Goal: Use online tool/utility

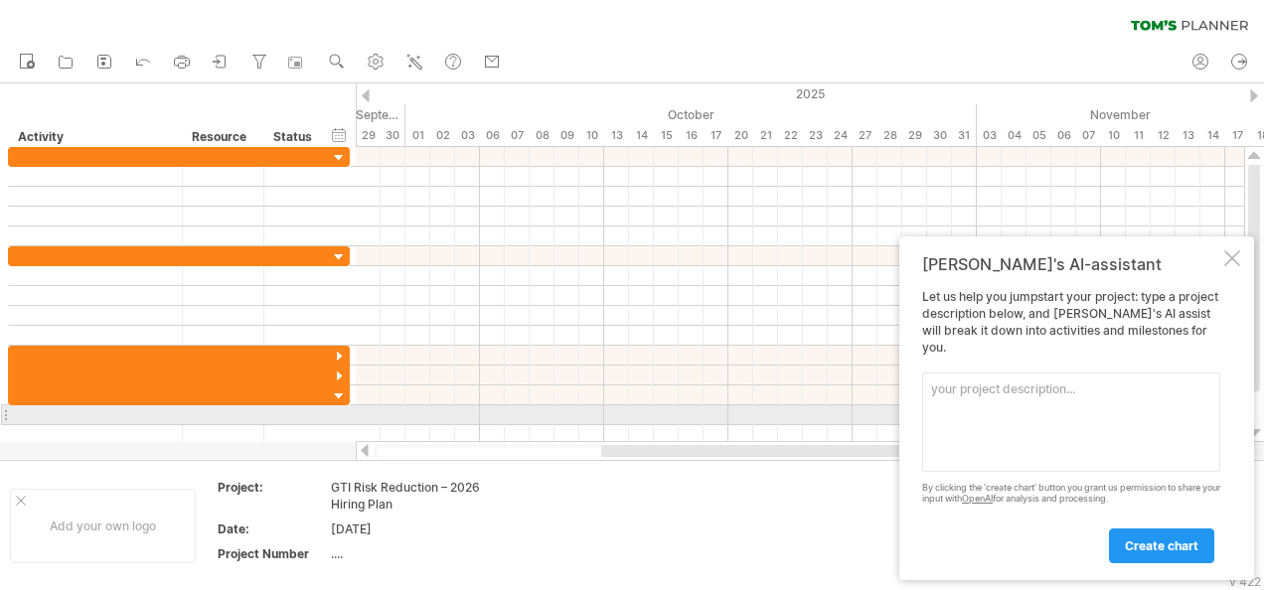
click at [1015, 409] on textarea at bounding box center [1071, 422] width 298 height 99
paste textarea "Dependency 1: 2026 budget approval by [DATE] Dependency 2: creation of CTB cost…"
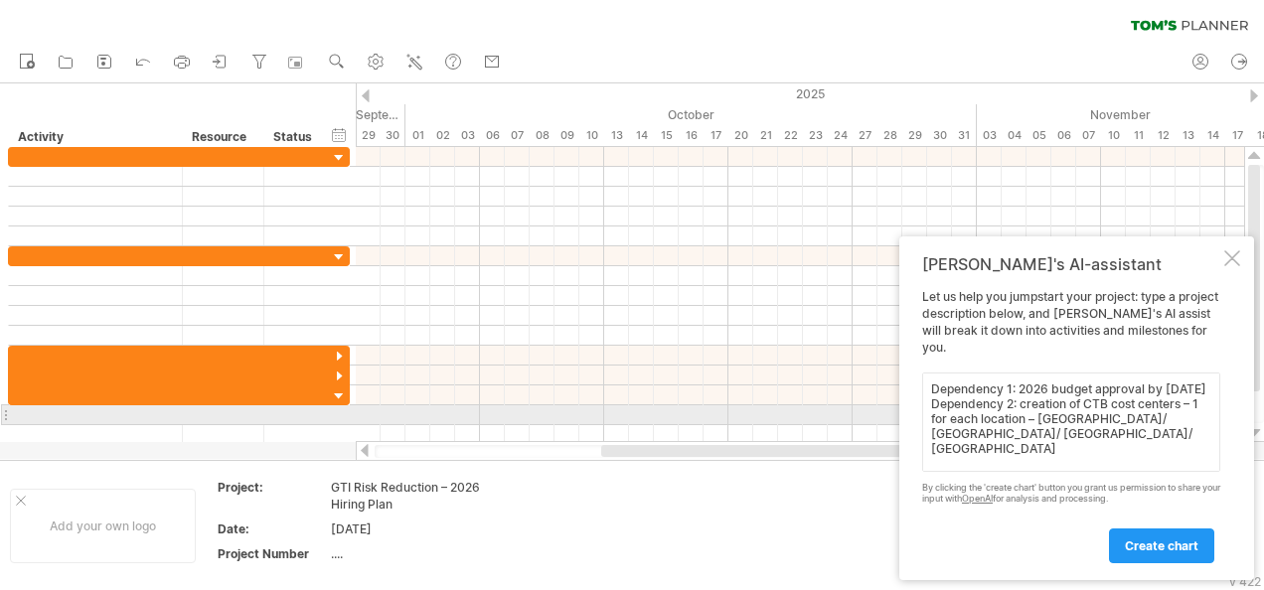
scroll to position [370, 0]
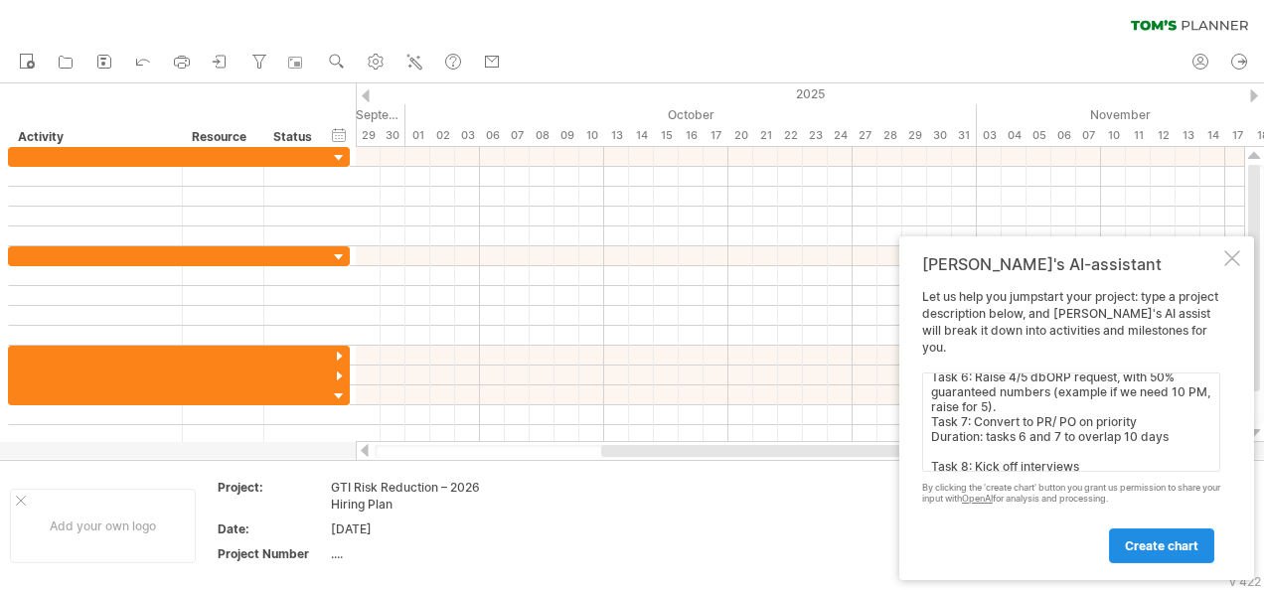
type textarea "Dependency 1: 2026 budget approval by [DATE] Dependency 2: creation of CTB cost…"
click at [1151, 547] on span "create chart" at bounding box center [1162, 545] width 74 height 15
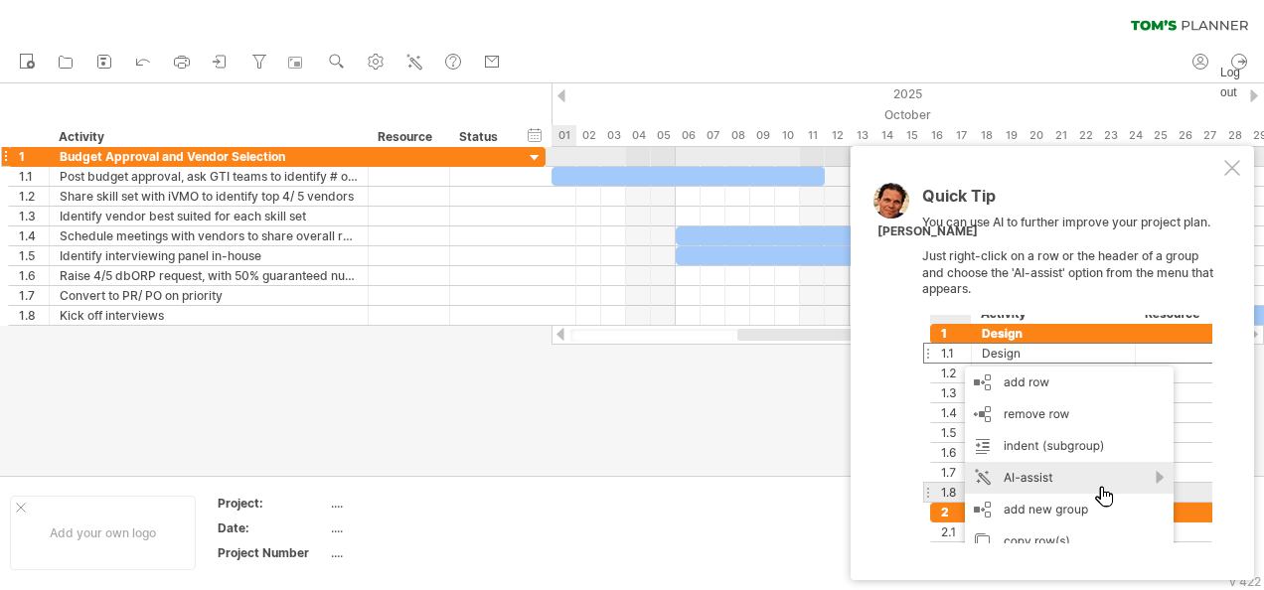
click at [1236, 167] on div at bounding box center [1232, 168] width 16 height 16
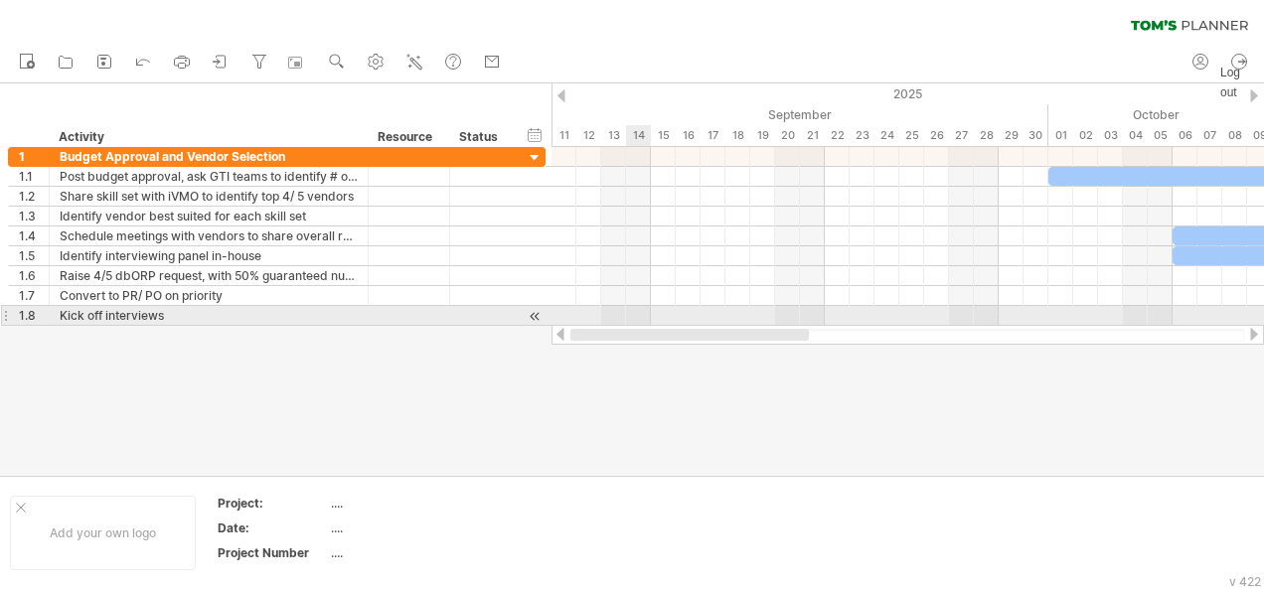
drag, startPoint x: 789, startPoint y: 340, endPoint x: 493, endPoint y: 339, distance: 296.1
click at [593, 326] on div at bounding box center [907, 335] width 712 height 20
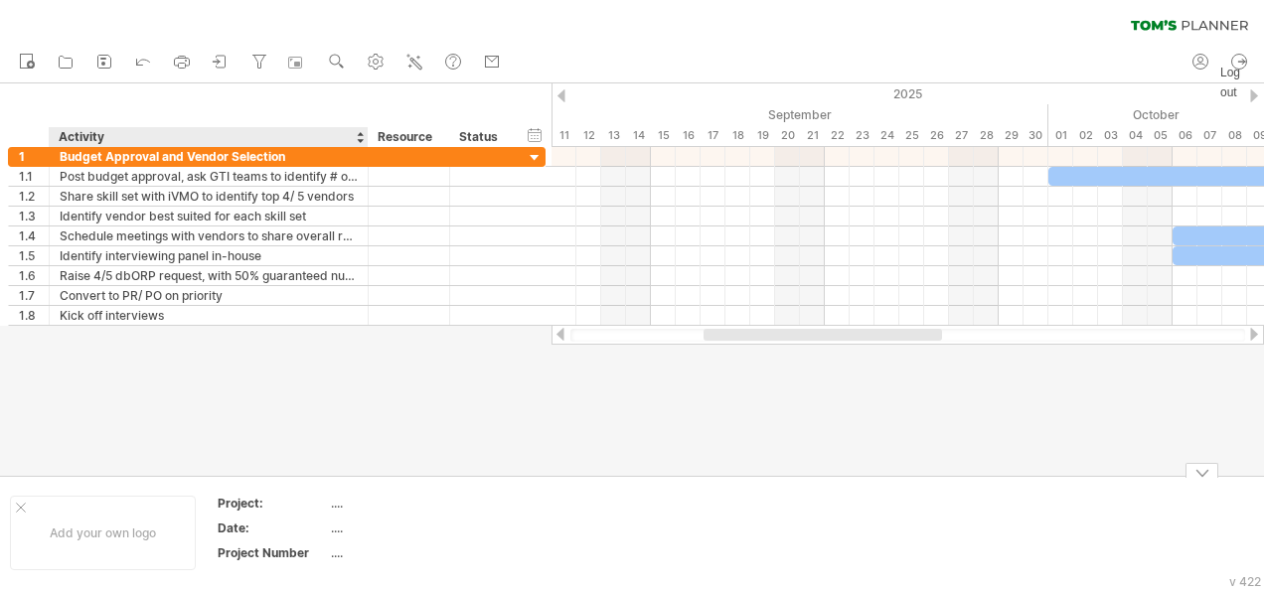
click at [328, 500] on table "Project: .... Date: .... Project Number ...." at bounding box center [359, 532] width 286 height 77
click at [339, 520] on div "...." at bounding box center [414, 528] width 167 height 17
type input "**********"
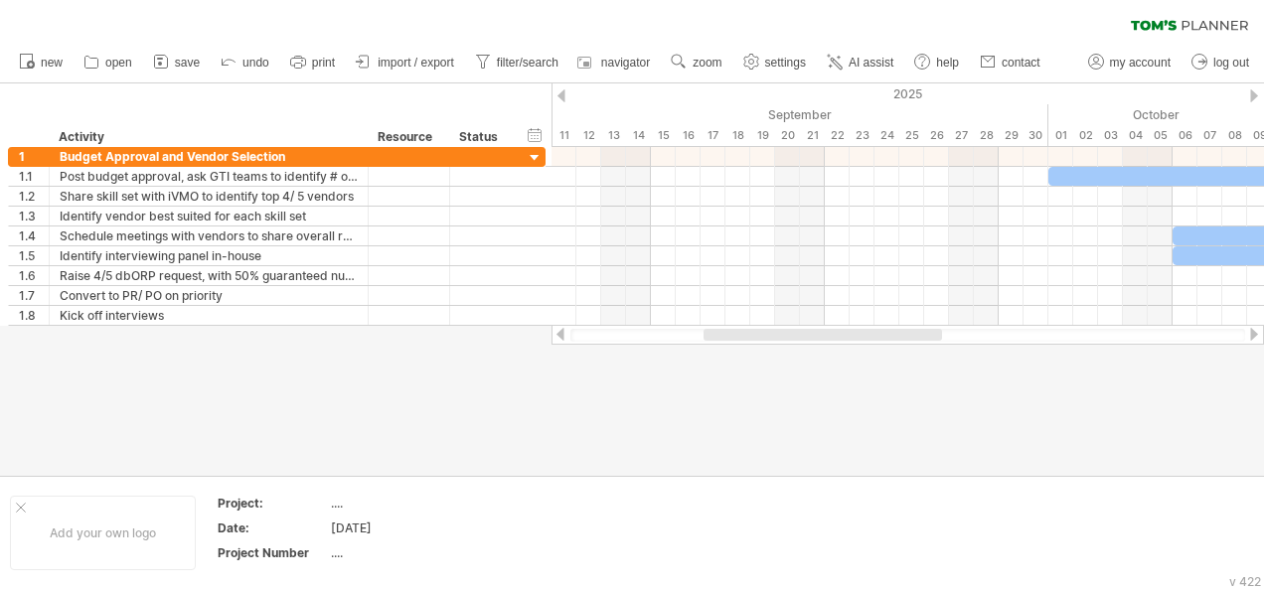
drag, startPoint x: 615, startPoint y: 427, endPoint x: 586, endPoint y: 511, distance: 88.3
click at [616, 427] on div at bounding box center [632, 279] width 1264 height 392
click at [328, 513] on table "Project: .... Date: [DATE] Project Number ...." at bounding box center [359, 532] width 286 height 77
click at [332, 499] on div "...." at bounding box center [414, 503] width 167 height 17
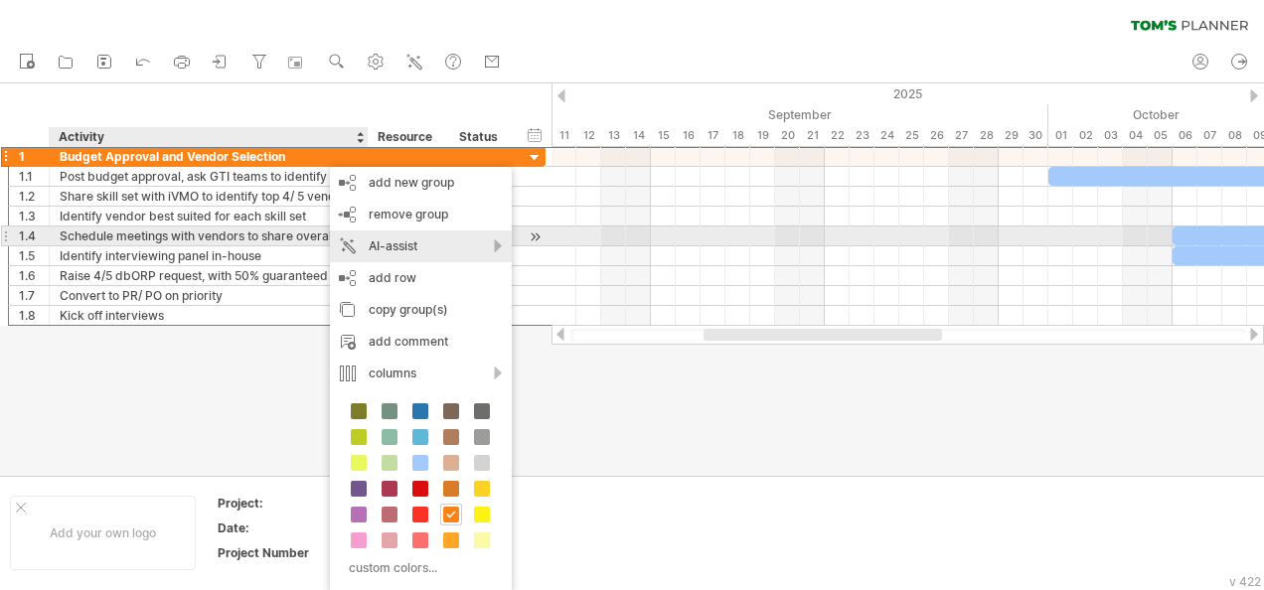
click at [487, 242] on div "AI-assist" at bounding box center [421, 246] width 182 height 32
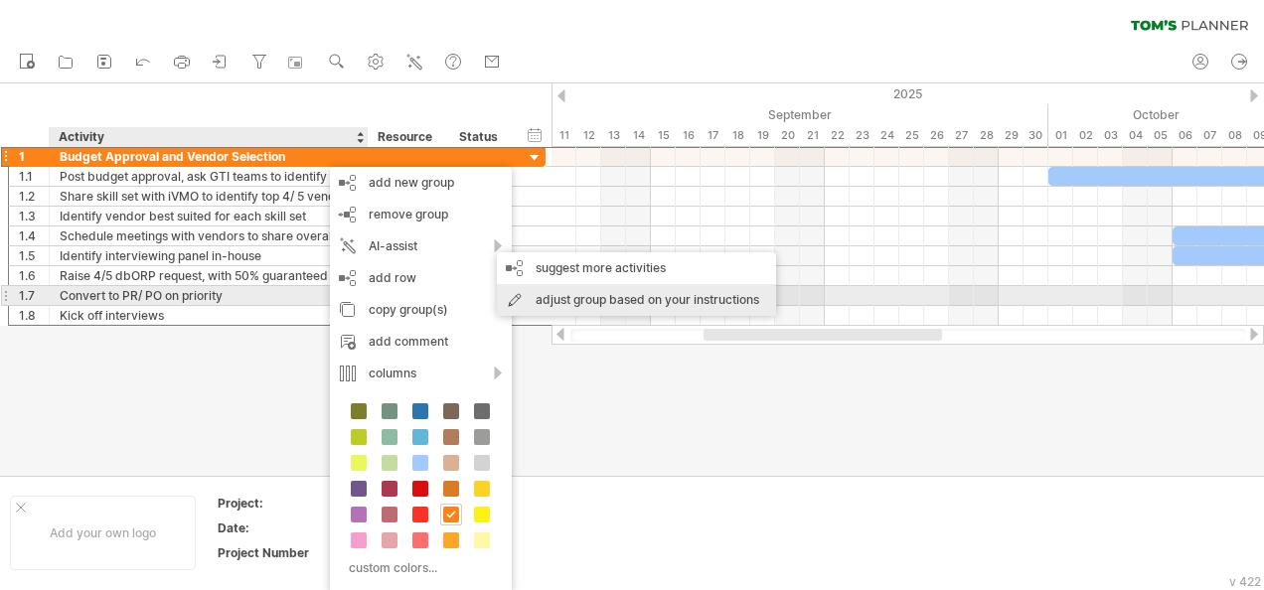
click at [709, 304] on div "adjust group based on your instructions" at bounding box center [636, 300] width 279 height 32
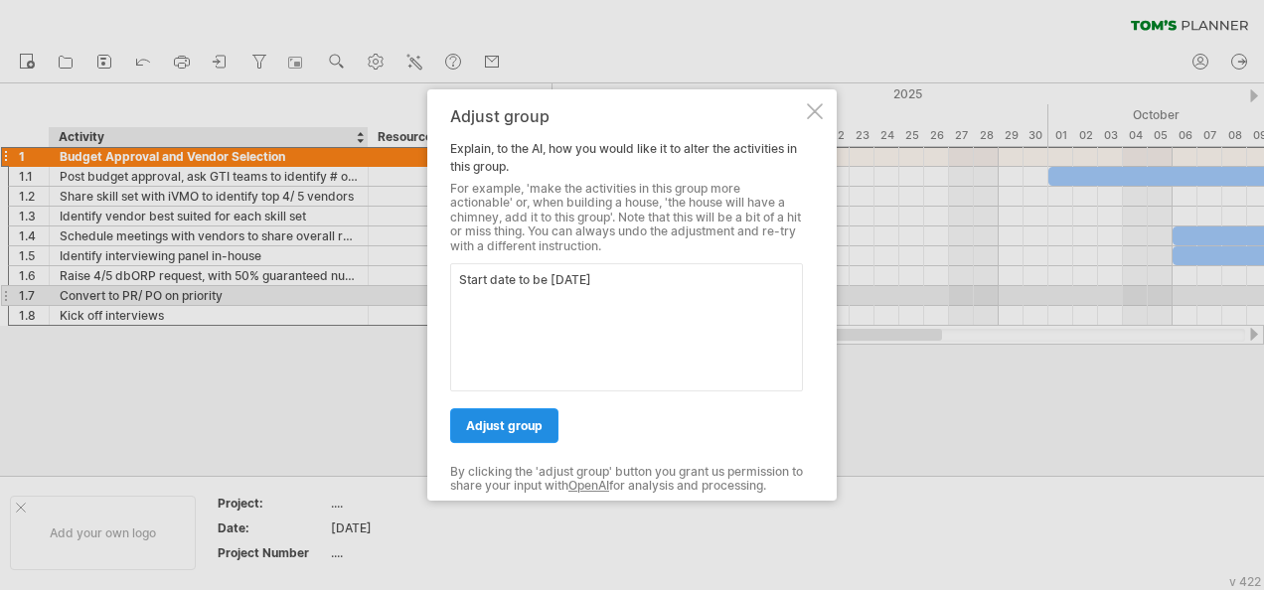
type textarea "Start date to be [DATE]"
click at [536, 426] on span "adjust group" at bounding box center [504, 425] width 77 height 15
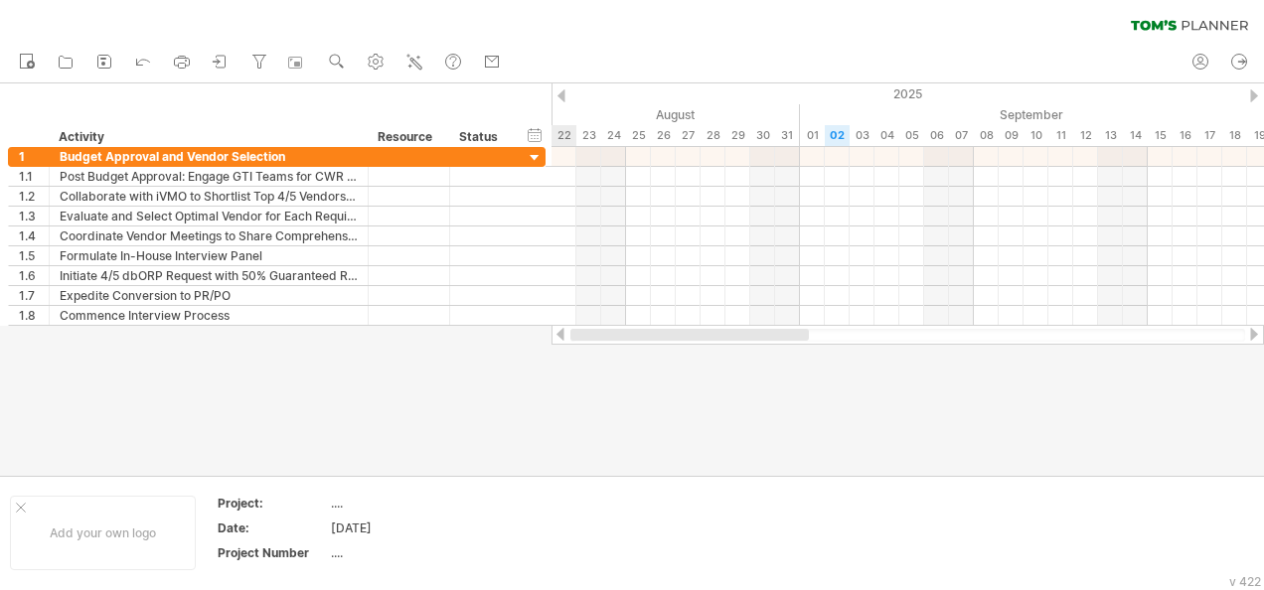
drag, startPoint x: 922, startPoint y: 340, endPoint x: 574, endPoint y: 348, distance: 347.8
click at [574, 348] on div "Trying to reach [DOMAIN_NAME] Connected again... 0% clear filter new 1" at bounding box center [632, 295] width 1264 height 590
drag, startPoint x: 816, startPoint y: 336, endPoint x: 1216, endPoint y: 338, distance: 400.4
click at [1216, 338] on div at bounding box center [1150, 335] width 192 height 12
click at [1257, 336] on div at bounding box center [1254, 334] width 16 height 13
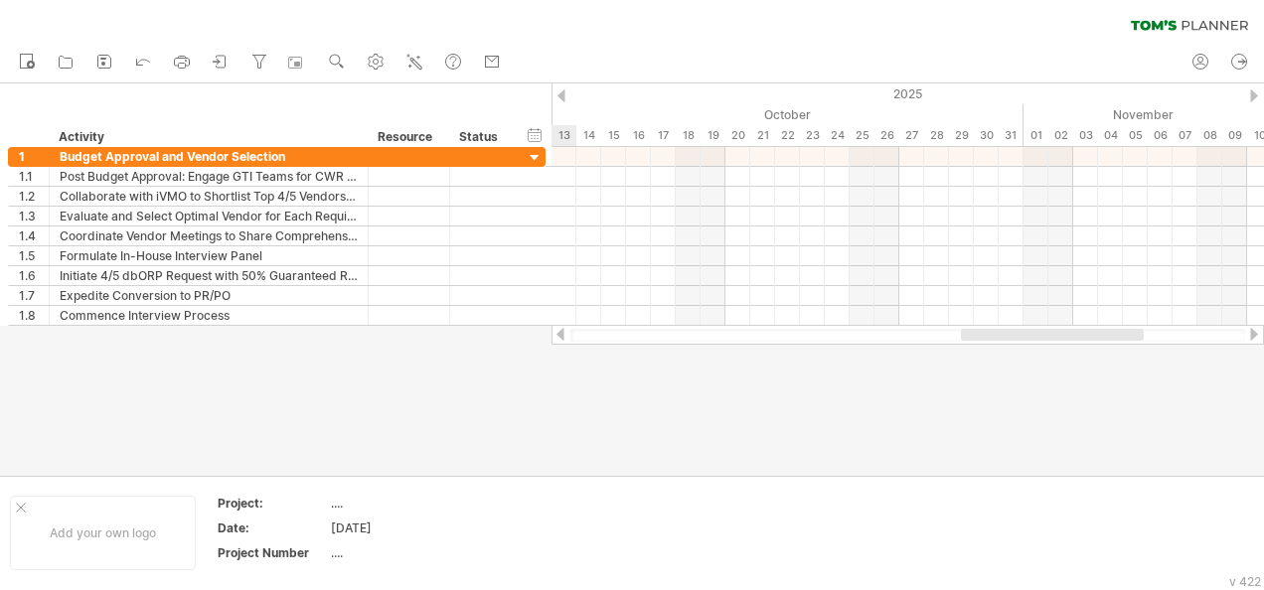
click at [1257, 336] on div at bounding box center [1254, 334] width 16 height 13
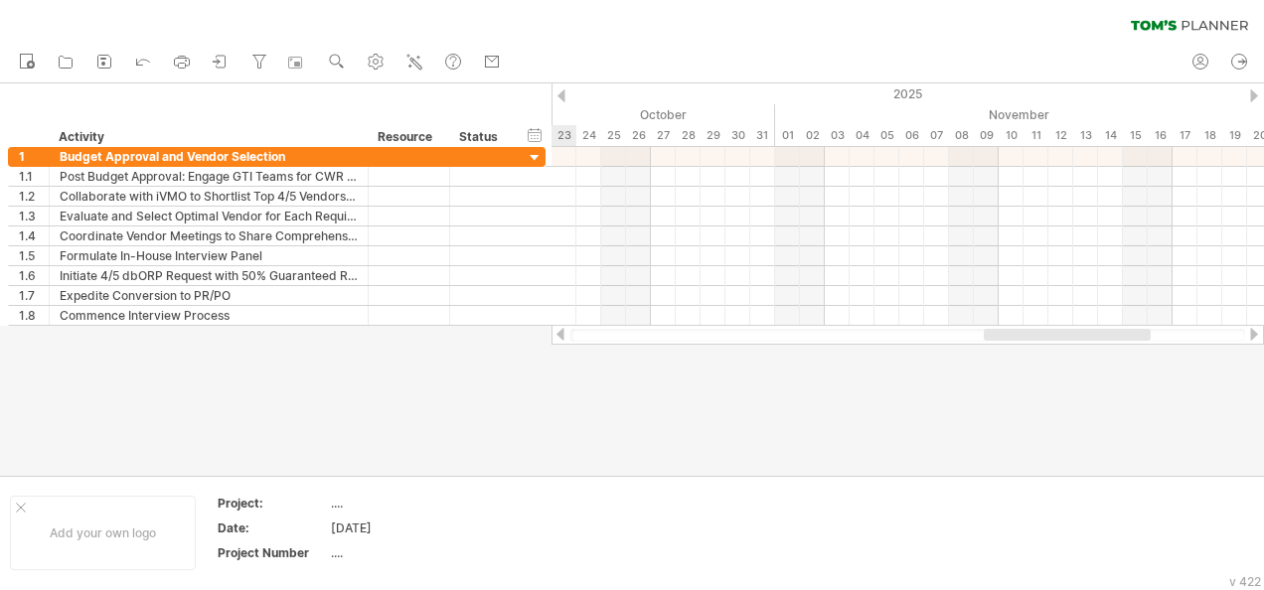
click at [1257, 336] on div at bounding box center [1254, 334] width 16 height 13
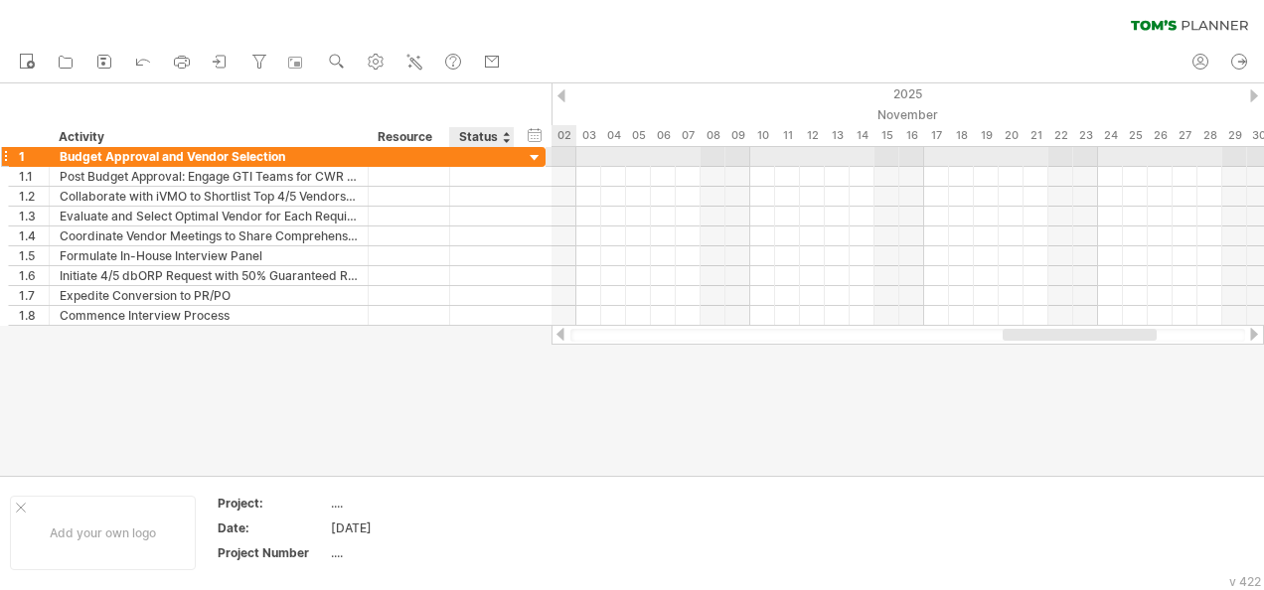
click at [513, 160] on div "**********" at bounding box center [276, 157] width 537 height 20
click at [533, 155] on div at bounding box center [535, 158] width 19 height 19
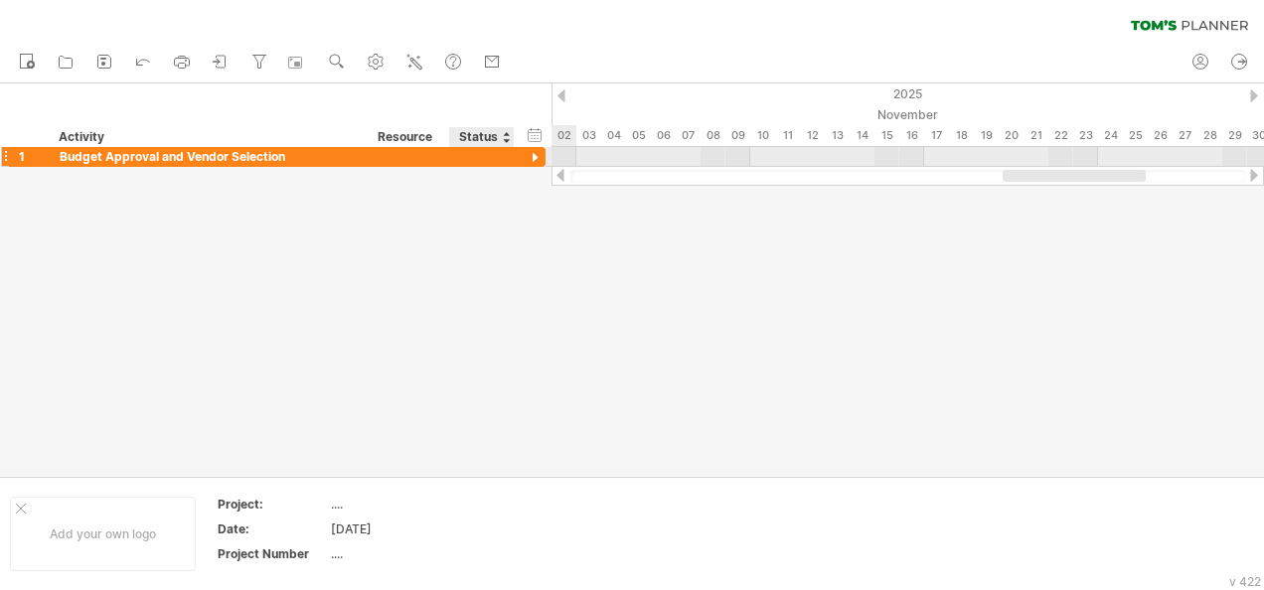
click at [532, 155] on div at bounding box center [535, 158] width 19 height 19
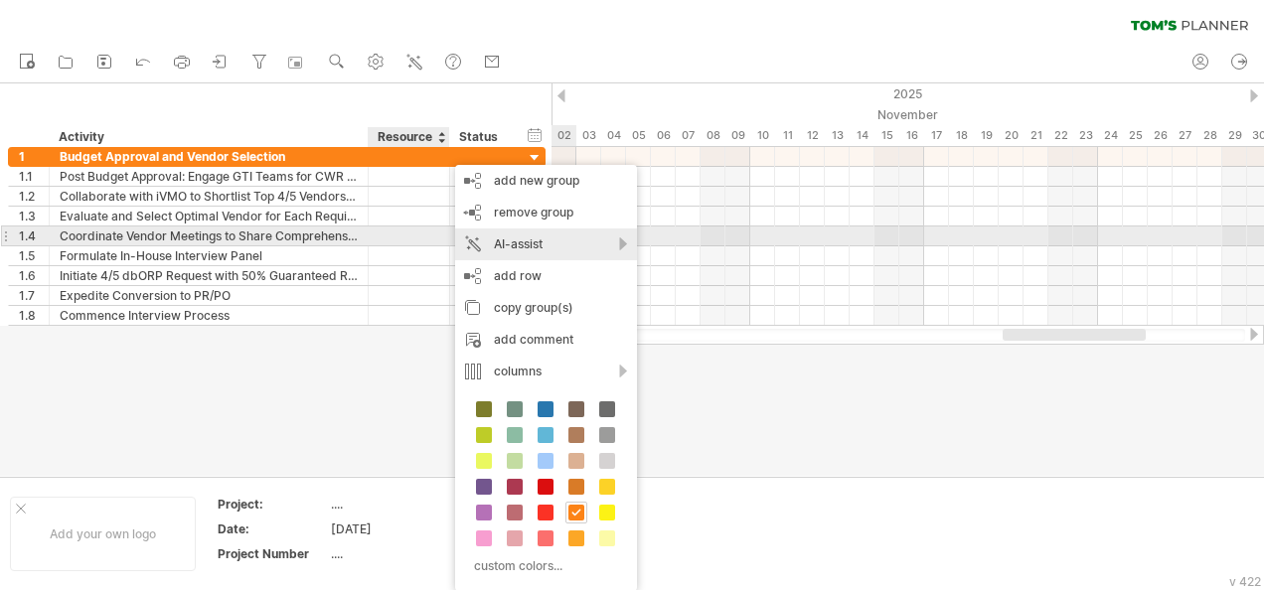
click at [536, 245] on div "AI-assist" at bounding box center [546, 245] width 182 height 32
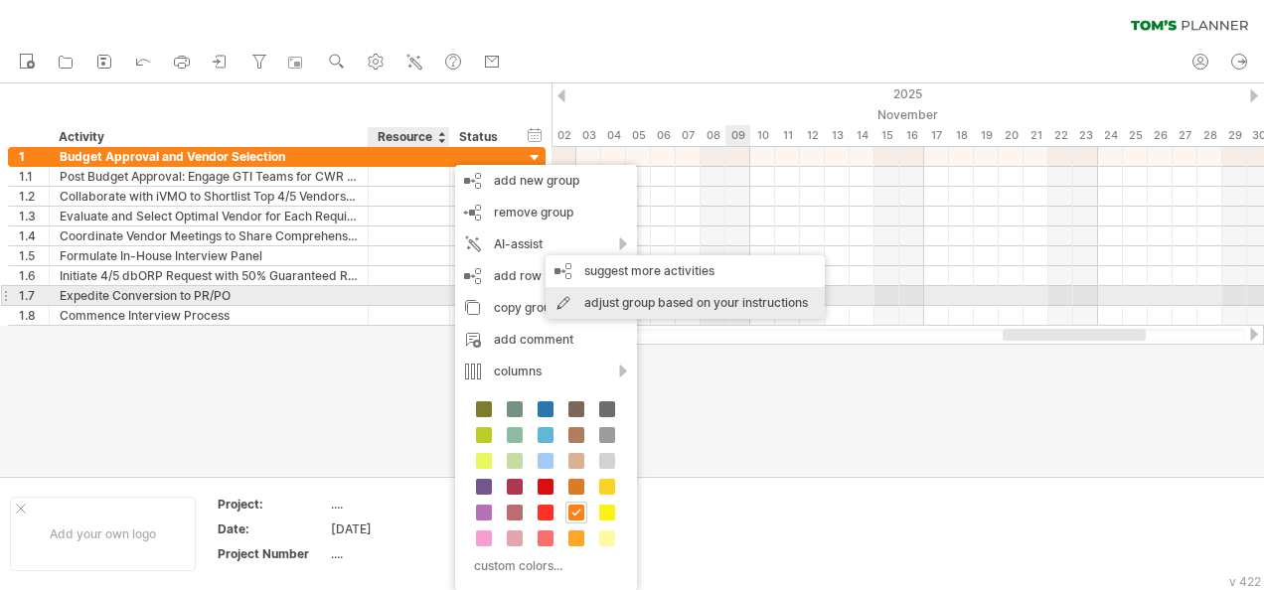
click at [733, 302] on div "adjust group based on your instructions" at bounding box center [684, 303] width 279 height 32
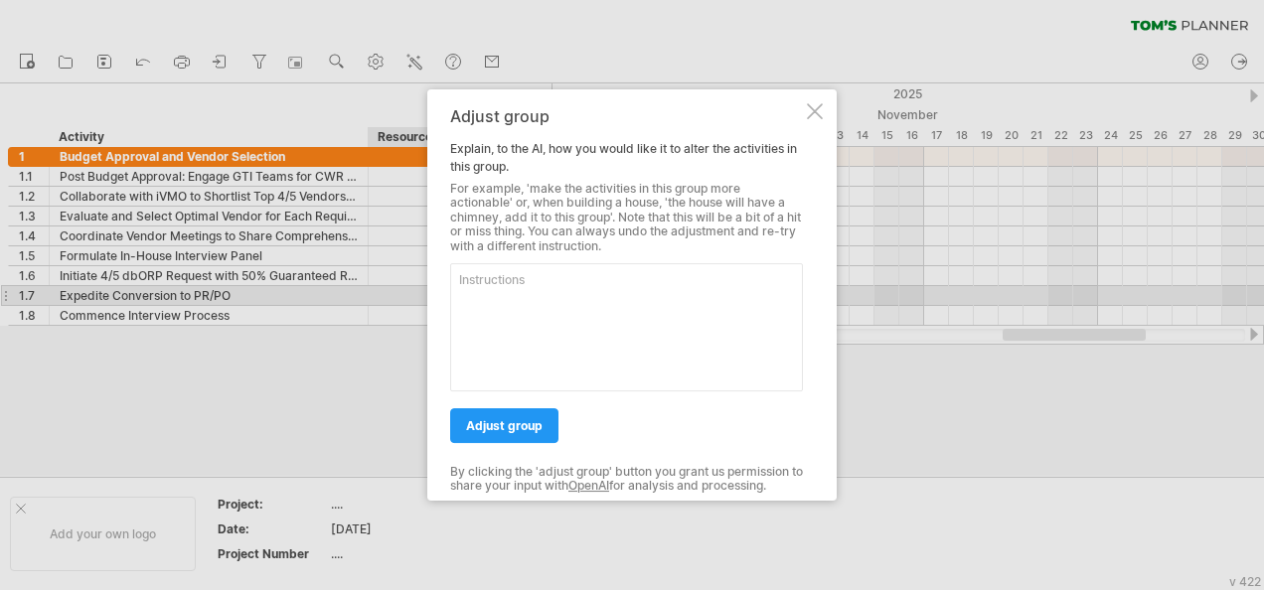
click at [661, 298] on textarea at bounding box center [626, 327] width 353 height 128
type textarea "Start date of the project is [DATE]"
click at [517, 432] on link "adjust group" at bounding box center [504, 425] width 108 height 35
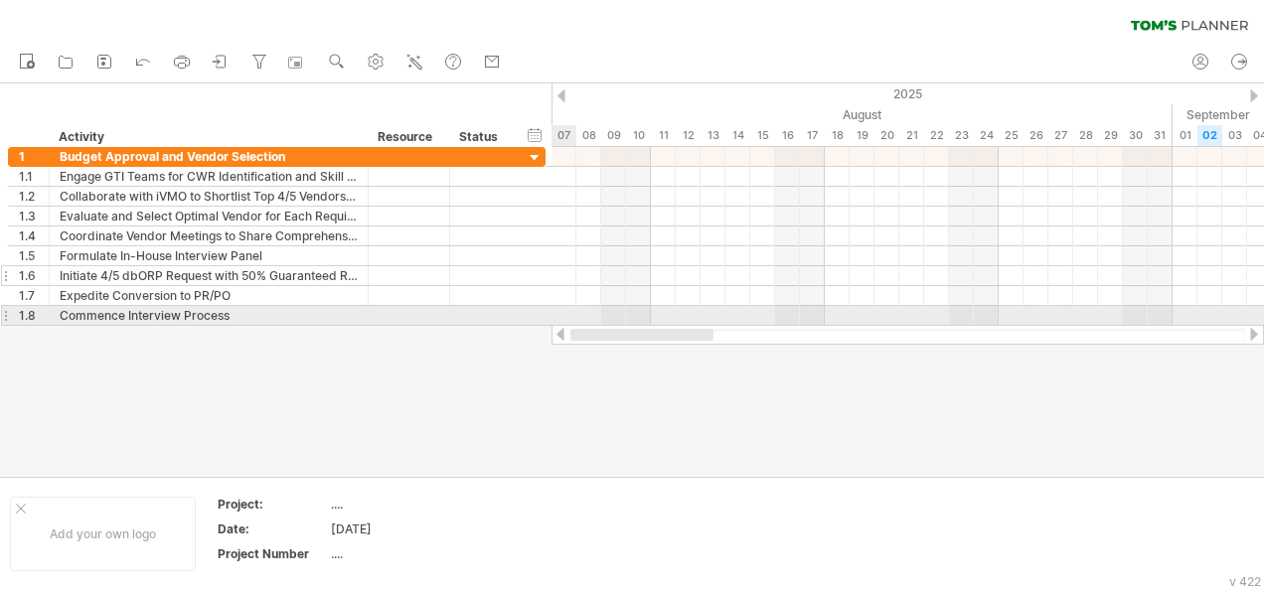
drag, startPoint x: 1100, startPoint y: 332, endPoint x: 389, endPoint y: 271, distance: 713.0
click at [576, 325] on div at bounding box center [907, 335] width 712 height 20
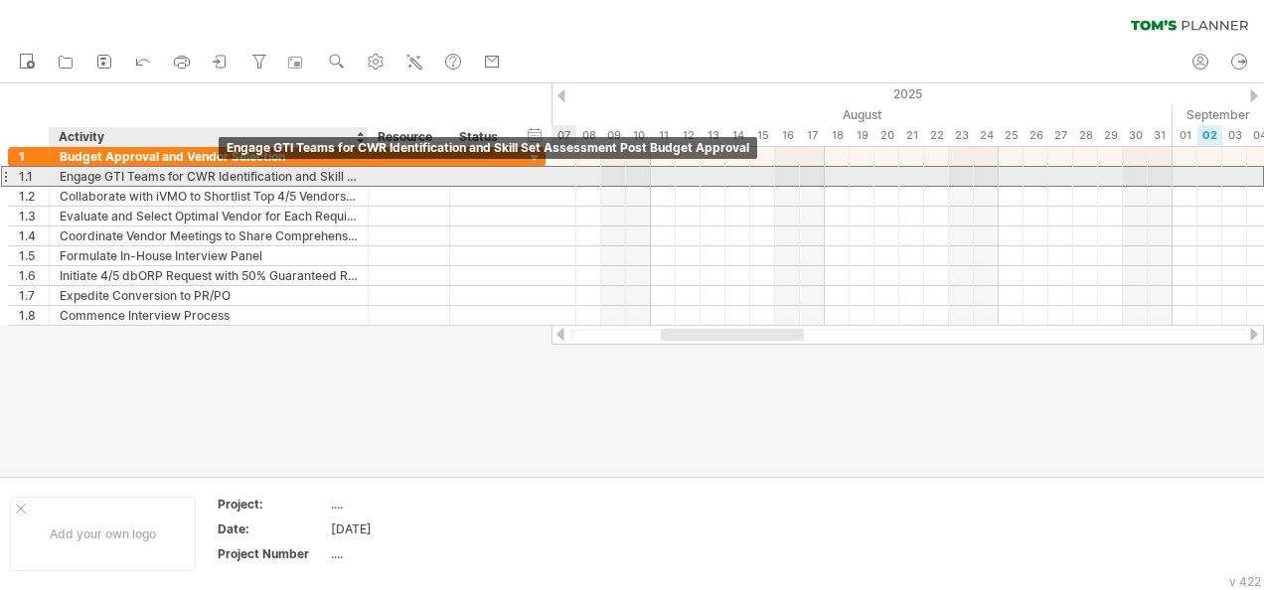
click at [216, 181] on div "Engage GTI Teams for CWR Identification and Skill Set Assessment Post Budget Ap…" at bounding box center [209, 176] width 298 height 19
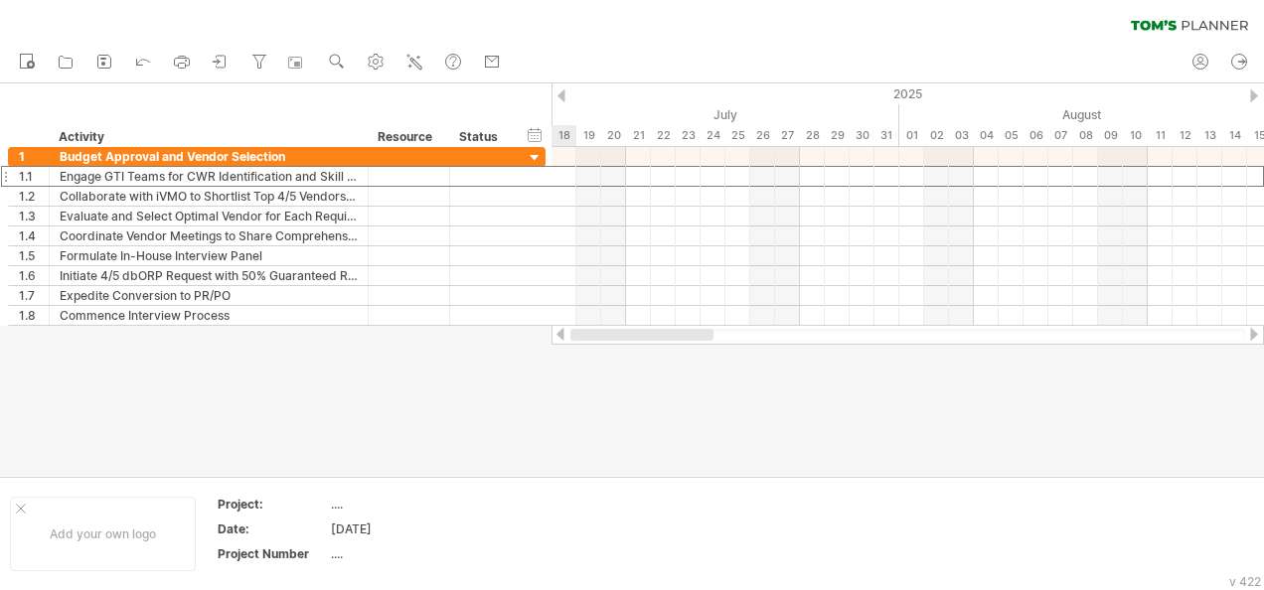
drag, startPoint x: 721, startPoint y: 330, endPoint x: 509, endPoint y: 328, distance: 212.6
click at [509, 328] on div "Trying to reach [DOMAIN_NAME] Connected again... 0% clear filter new 1" at bounding box center [632, 295] width 1264 height 590
click at [403, 476] on div "Trying to reach [DOMAIN_NAME] Connected again... 0% clear filter new 1" at bounding box center [632, 295] width 1264 height 590
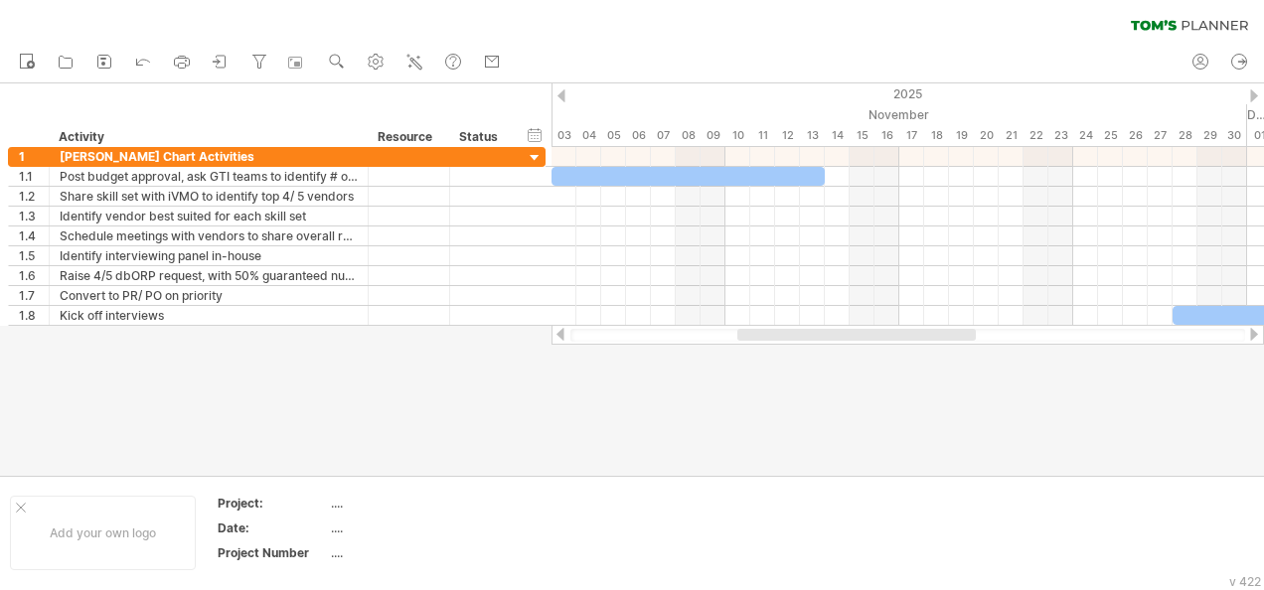
drag, startPoint x: 802, startPoint y: 341, endPoint x: 669, endPoint y: 338, distance: 133.2
click at [670, 338] on div at bounding box center [907, 335] width 675 height 13
click at [662, 336] on div at bounding box center [907, 335] width 675 height 13
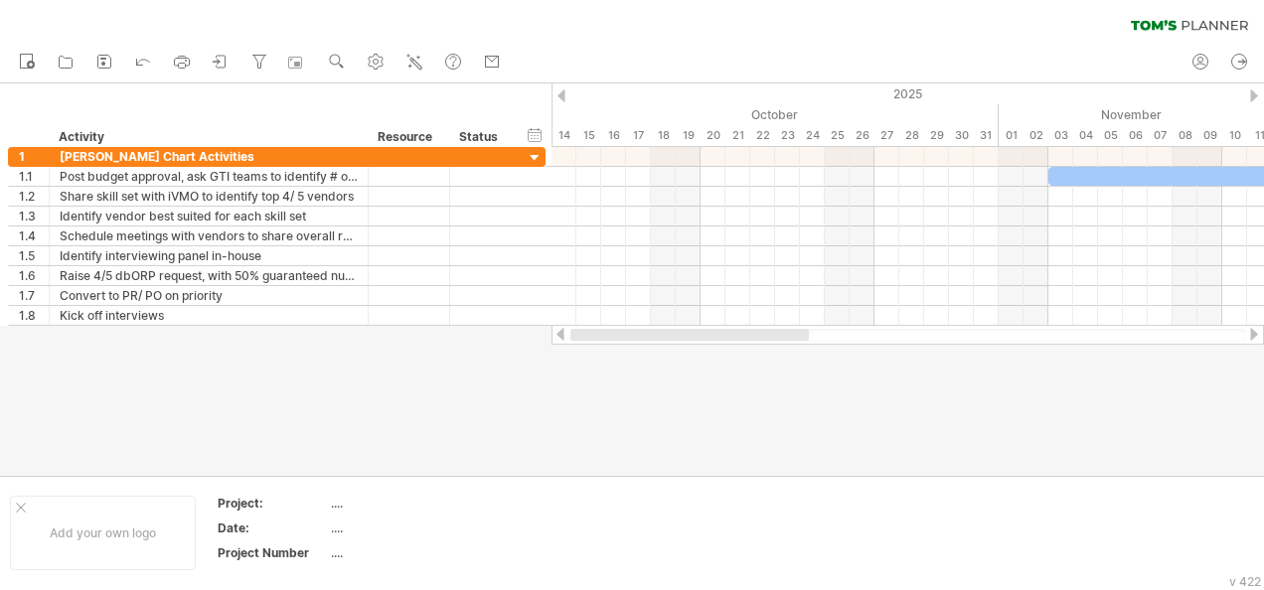
drag, startPoint x: 694, startPoint y: 335, endPoint x: 564, endPoint y: 345, distance: 130.5
click at [564, 345] on div "Trying to reach [DOMAIN_NAME] Connected again... 0% clear filter new 1" at bounding box center [632, 295] width 1264 height 590
